Goal: Book appointment/travel/reservation

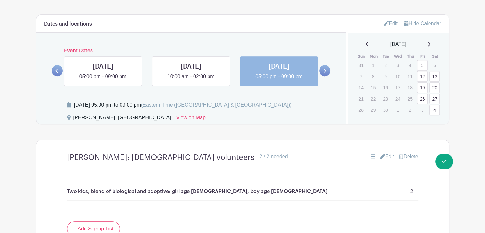
scroll to position [395, 0]
click at [435, 99] on link "27" at bounding box center [434, 98] width 11 height 11
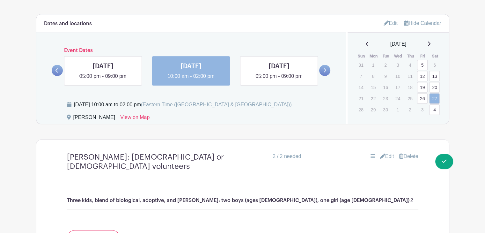
click at [423, 99] on link "26" at bounding box center [422, 98] width 11 height 11
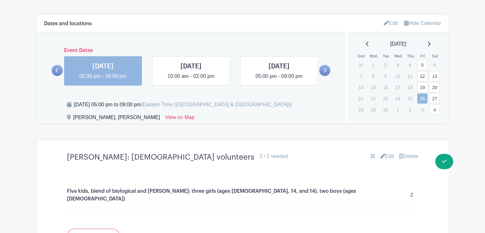
click at [424, 87] on link "19" at bounding box center [422, 87] width 11 height 11
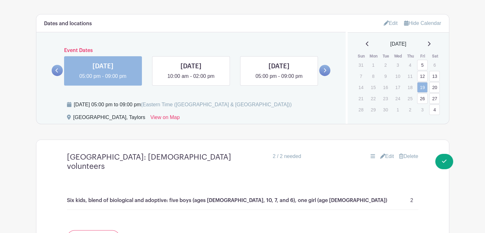
click at [434, 85] on link "20" at bounding box center [434, 87] width 11 height 11
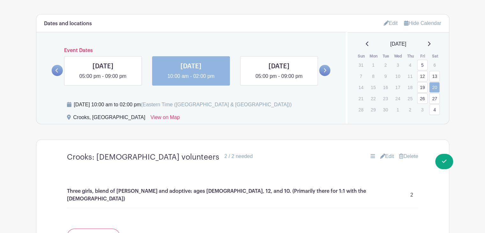
click at [433, 78] on link "13" at bounding box center [434, 76] width 11 height 11
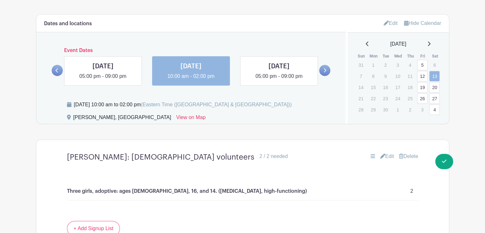
click at [424, 78] on link "12" at bounding box center [422, 76] width 11 height 11
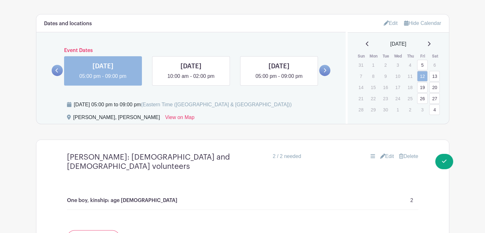
click at [426, 66] on link "5" at bounding box center [422, 65] width 11 height 11
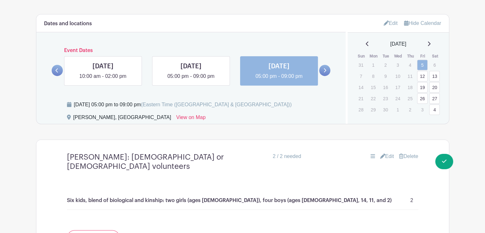
click at [430, 45] on icon at bounding box center [429, 43] width 3 height 4
click at [433, 63] on link "4" at bounding box center [434, 65] width 11 height 11
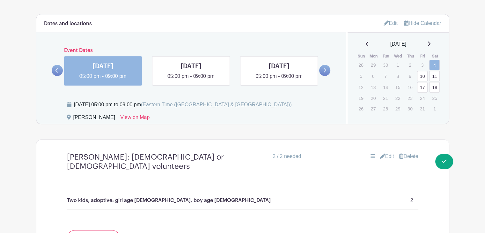
click at [424, 77] on link "10" at bounding box center [422, 76] width 11 height 11
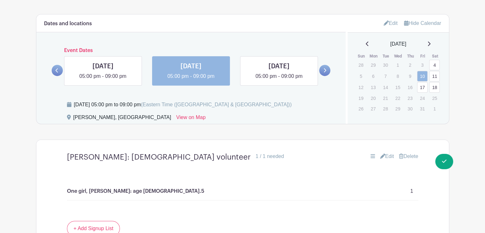
click at [438, 77] on link "11" at bounding box center [434, 76] width 11 height 11
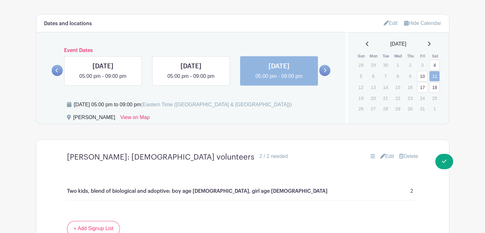
click at [423, 88] on link "17" at bounding box center [422, 87] width 11 height 11
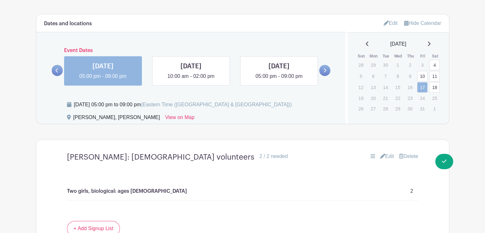
click at [434, 87] on link "18" at bounding box center [434, 87] width 11 height 11
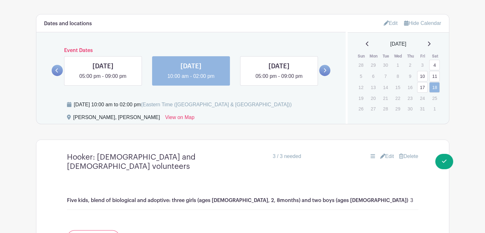
click at [363, 42] on div "[DATE]" at bounding box center [398, 44] width 86 height 8
click at [366, 43] on icon at bounding box center [367, 43] width 3 height 5
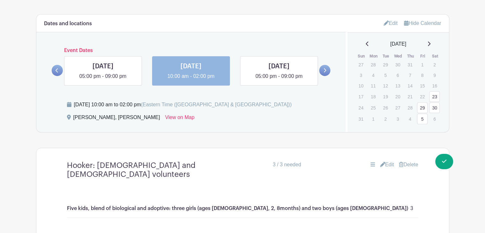
click at [423, 121] on link "5" at bounding box center [422, 119] width 11 height 11
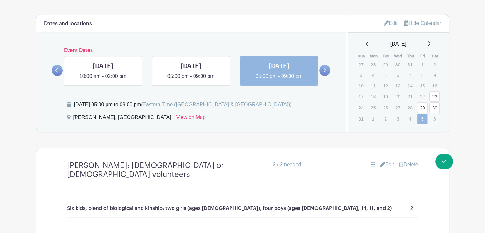
click at [422, 107] on link "29" at bounding box center [422, 107] width 11 height 11
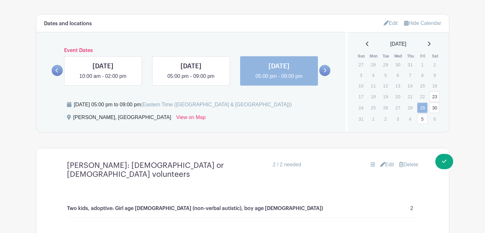
click at [434, 108] on link "30" at bounding box center [434, 107] width 11 height 11
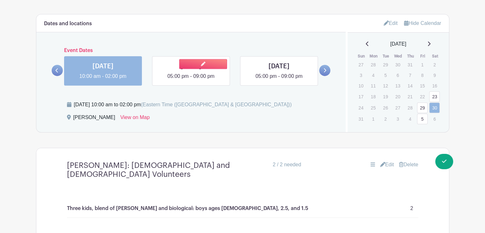
click at [191, 80] on link at bounding box center [191, 80] width 0 height 0
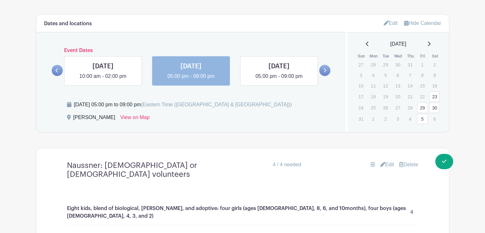
click at [427, 107] on link "29" at bounding box center [422, 107] width 11 height 11
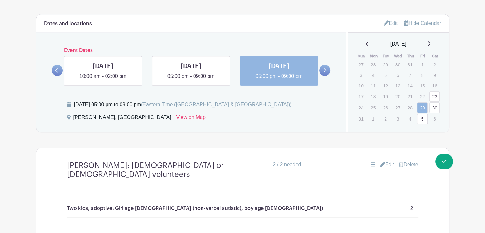
click at [435, 99] on link "23" at bounding box center [434, 96] width 11 height 11
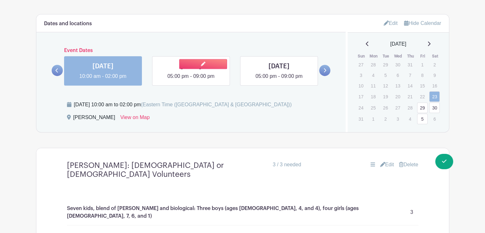
click at [191, 80] on link at bounding box center [191, 80] width 0 height 0
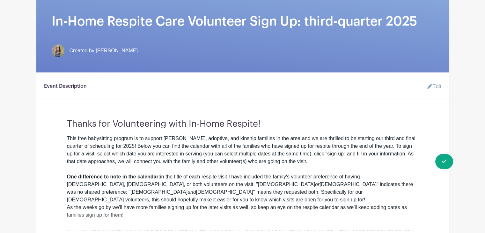
scroll to position [128, 0]
